Goal: Task Accomplishment & Management: Complete application form

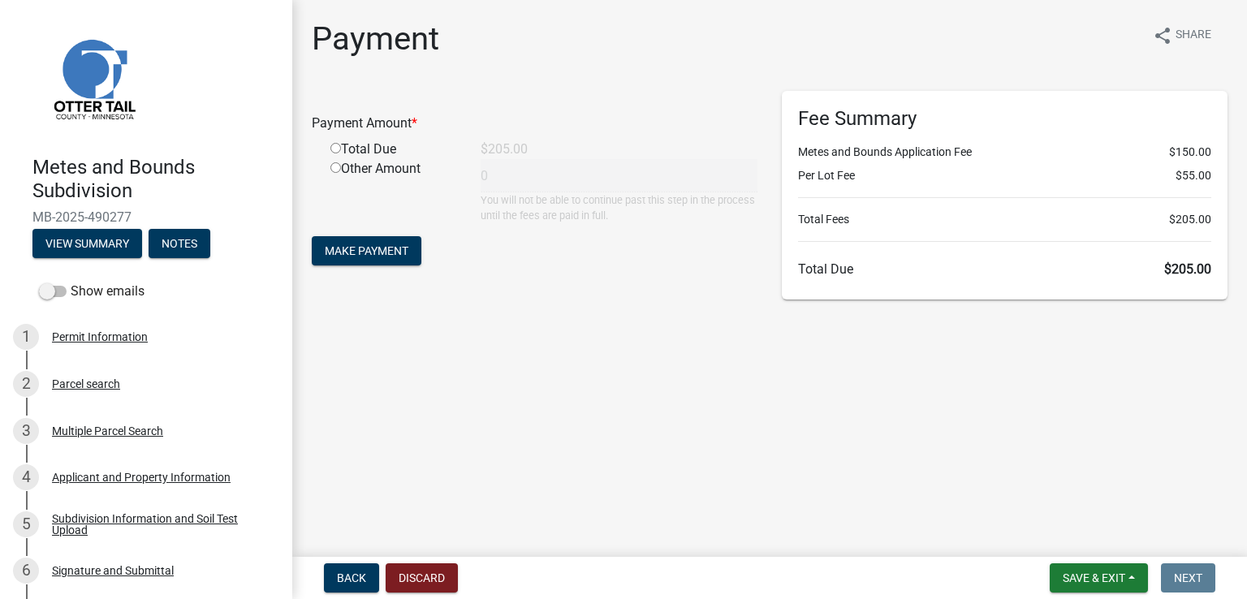
click at [331, 145] on input "radio" at bounding box center [336, 148] width 11 height 11
radio input "true"
type input "205"
click at [378, 245] on span "Make Payment" at bounding box center [367, 250] width 84 height 13
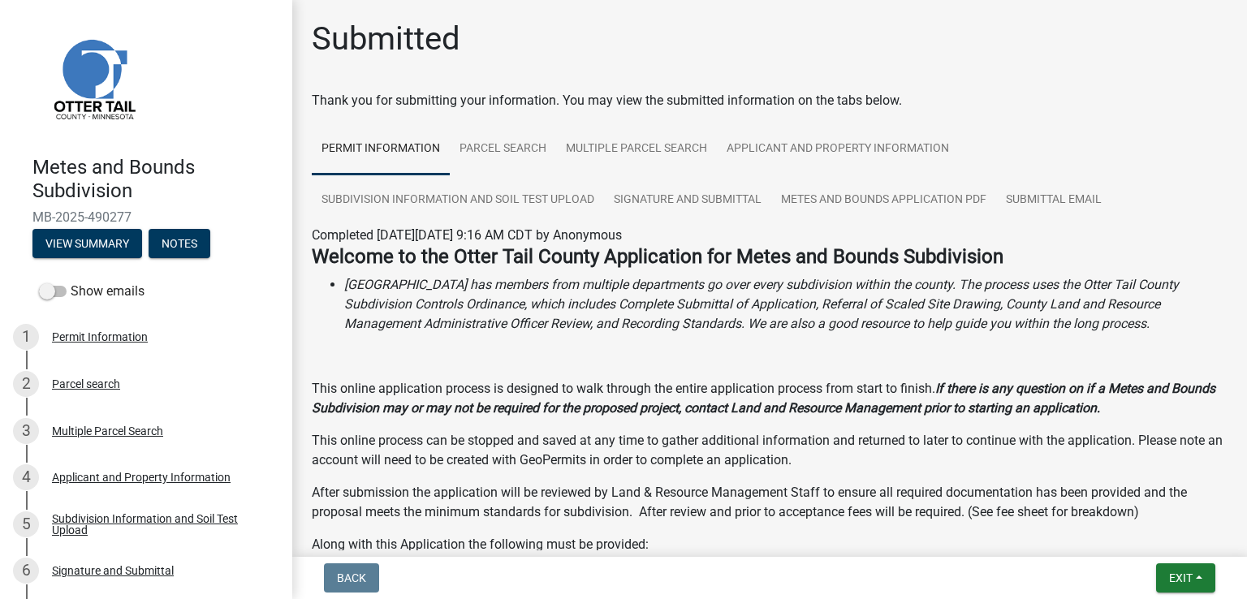
scroll to position [471, 0]
